Goal: Find specific page/section: Find specific page/section

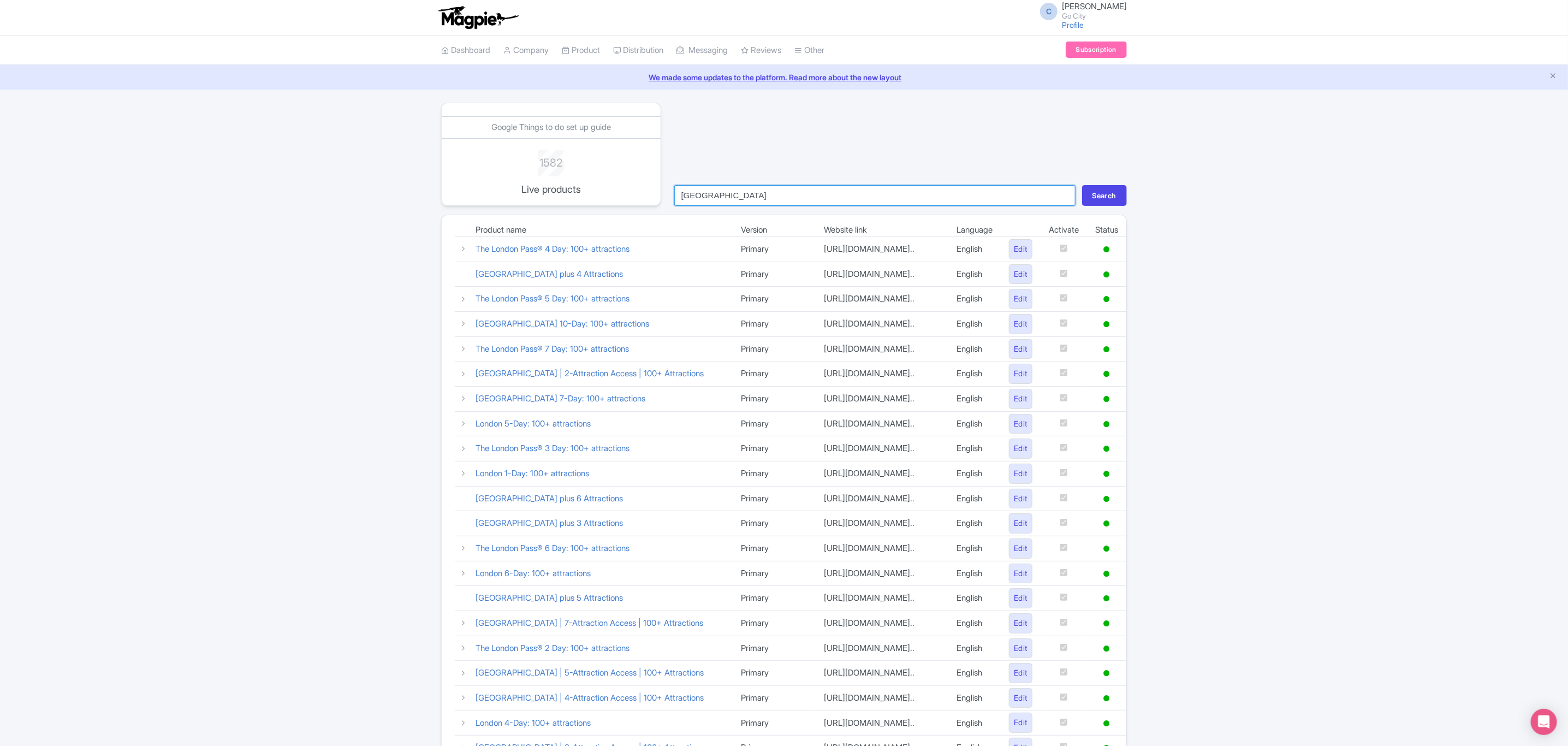
drag, startPoint x: 721, startPoint y: 190, endPoint x: 670, endPoint y: 190, distance: 51.0
click at [670, 190] on form "london Search" at bounding box center [900, 192] width 466 height 28
type input "essential"
click at [1082, 185] on button "Search" at bounding box center [1104, 195] width 45 height 21
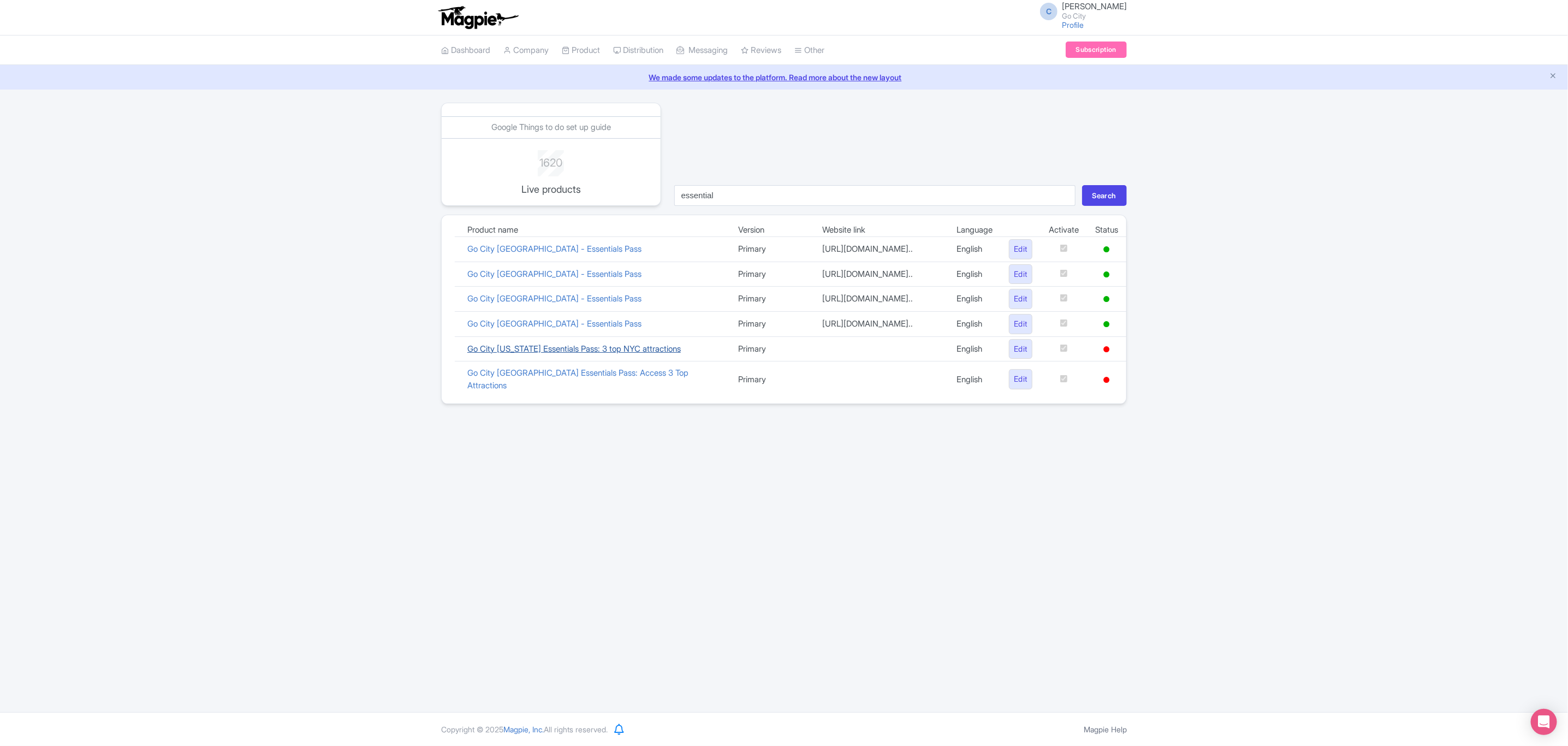
click at [594, 348] on link "Go City New York Essentials Pass: 3 top NYC attractions" at bounding box center [574, 349] width 214 height 10
